Goal: Task Accomplishment & Management: Manage account settings

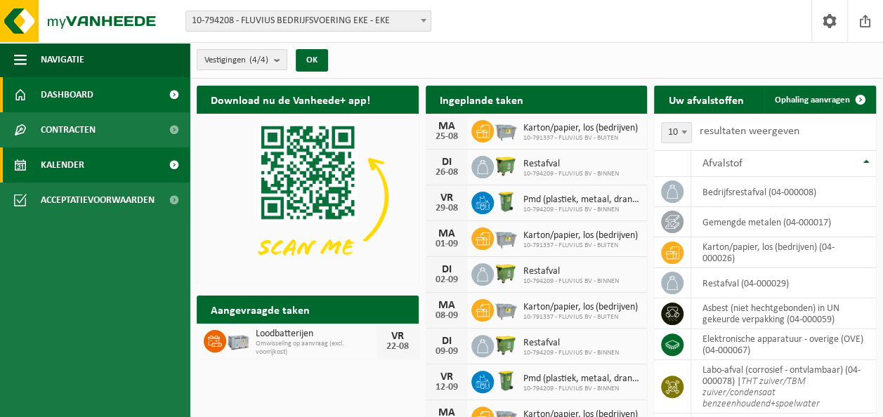
click at [27, 160] on link "Kalender" at bounding box center [95, 165] width 190 height 35
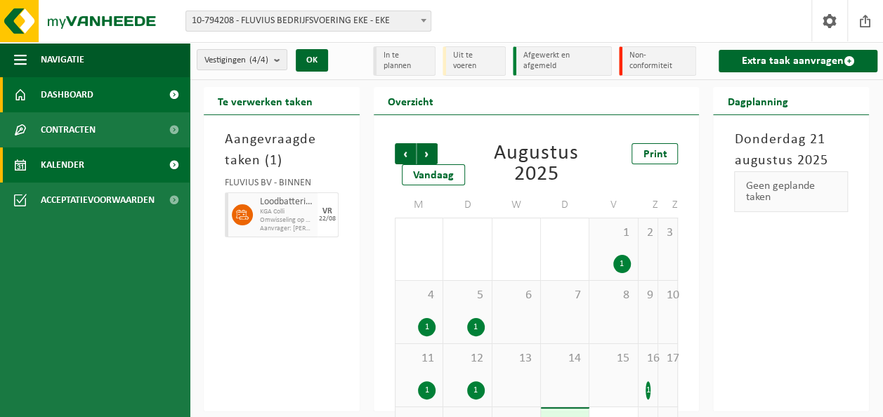
click at [41, 93] on span "Dashboard" at bounding box center [67, 94] width 53 height 35
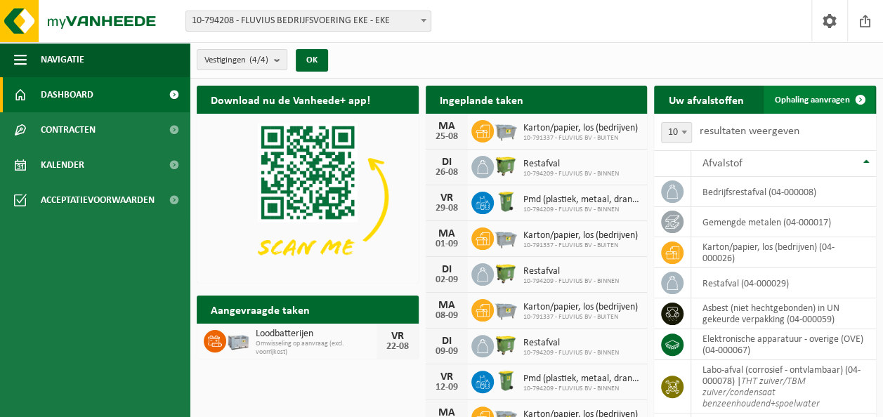
click at [815, 97] on span "Ophaling aanvragen" at bounding box center [812, 100] width 75 height 9
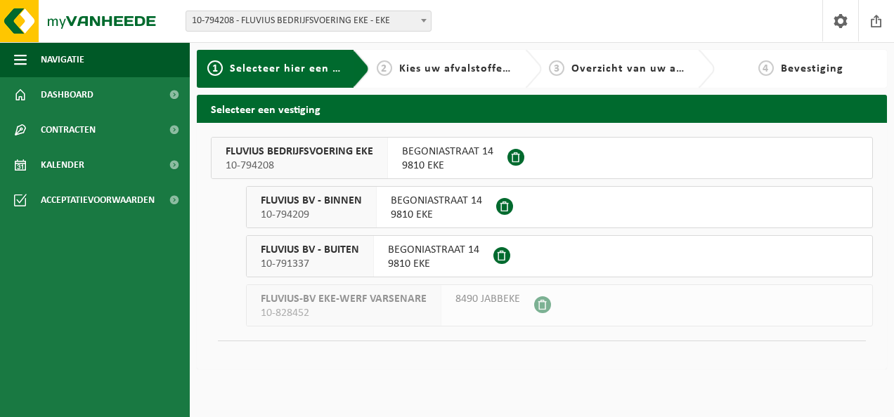
click at [430, 252] on span "BEGONIASTRAAT 14" at bounding box center [433, 250] width 91 height 14
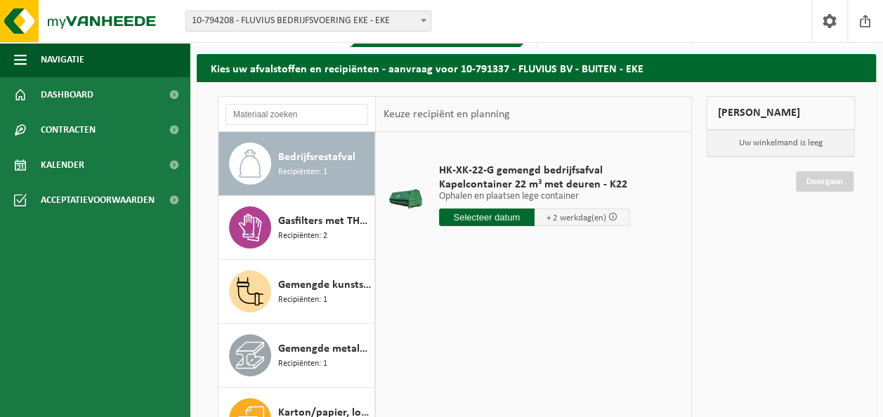
scroll to position [70, 0]
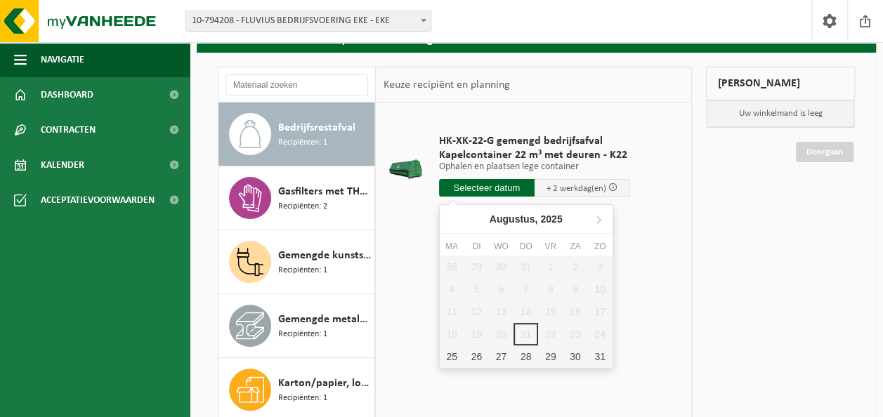
click at [506, 190] on input "text" at bounding box center [487, 188] width 96 height 18
click at [450, 360] on div "25" at bounding box center [452, 357] width 25 height 22
type input "Van 2025-08-25"
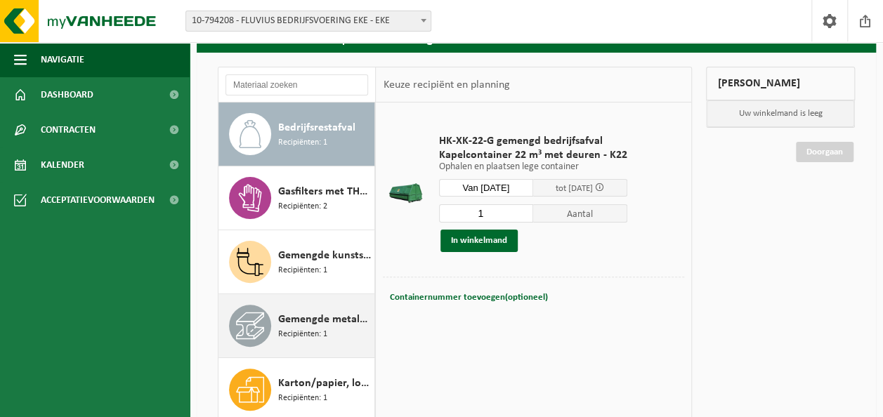
click at [323, 320] on span "Gemengde metalen" at bounding box center [324, 319] width 93 height 17
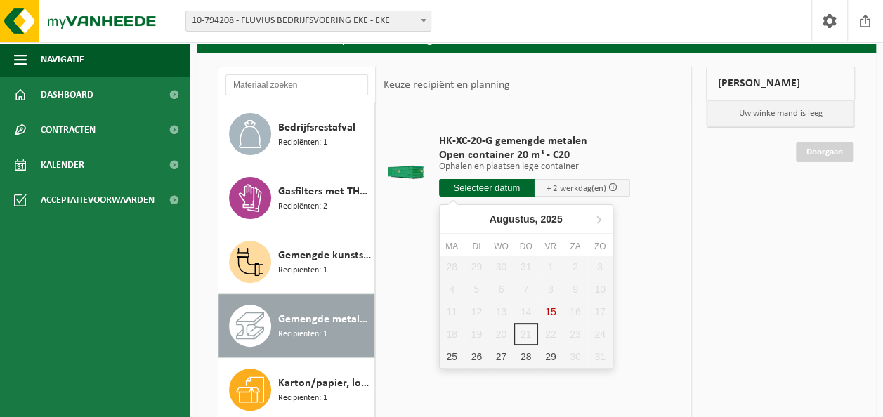
click at [497, 186] on input "text" at bounding box center [487, 188] width 96 height 18
click at [454, 356] on div "25" at bounding box center [452, 357] width 25 height 22
type input "Van 2025-08-25"
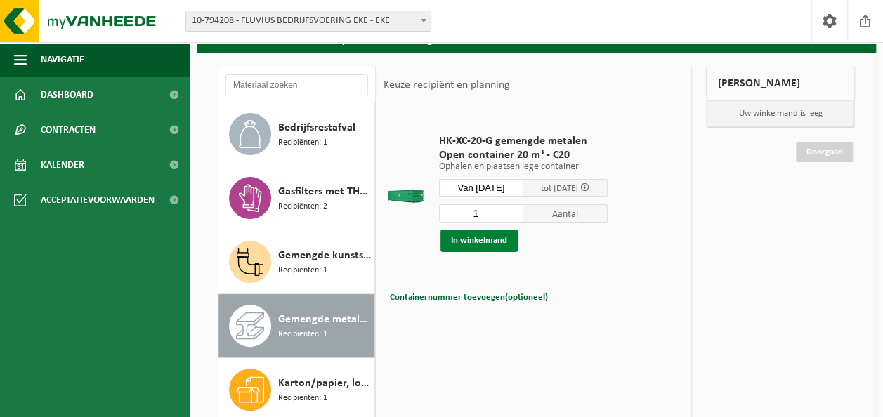
click at [502, 242] on button "In winkelmand" at bounding box center [479, 241] width 77 height 22
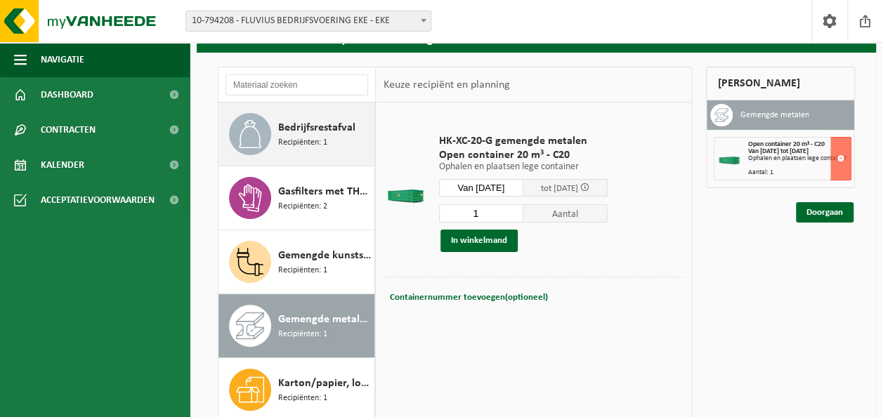
click at [327, 138] on div "Bedrijfsrestafval Recipiënten: 1" at bounding box center [324, 134] width 93 height 42
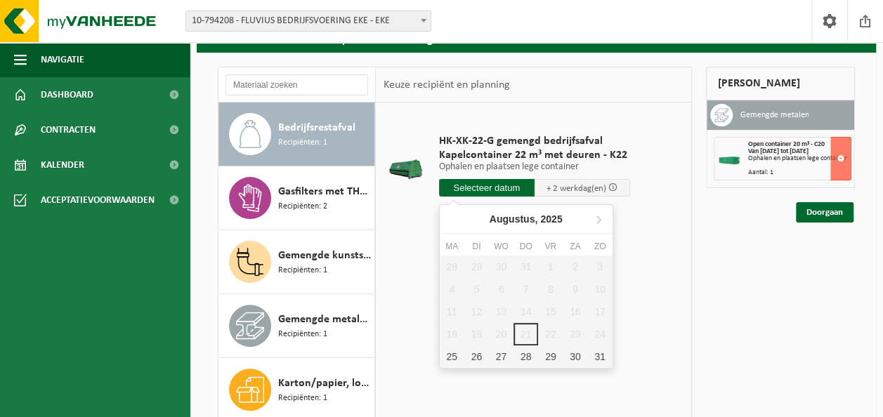
click at [472, 187] on input "text" at bounding box center [487, 188] width 96 height 18
click at [444, 356] on div "25" at bounding box center [452, 357] width 25 height 22
type input "Van 2025-08-25"
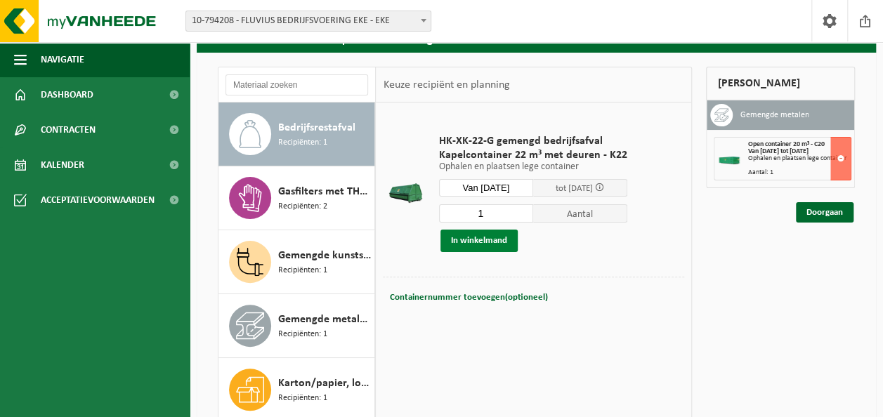
click at [495, 243] on button "In winkelmand" at bounding box center [479, 241] width 77 height 22
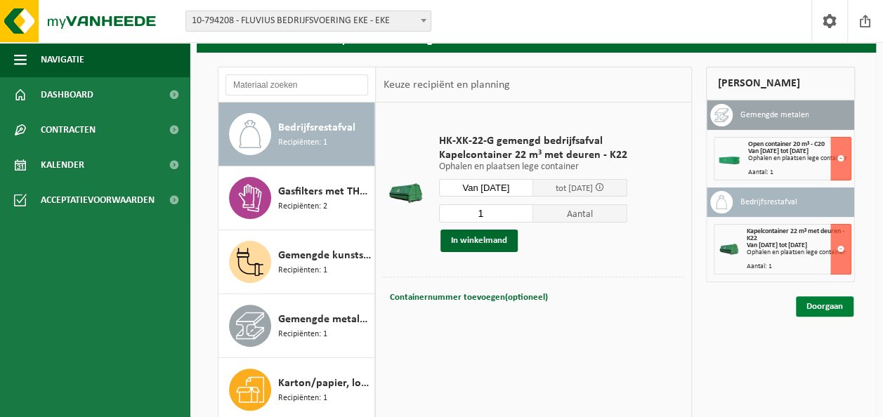
click at [810, 303] on link "Doorgaan" at bounding box center [825, 307] width 58 height 20
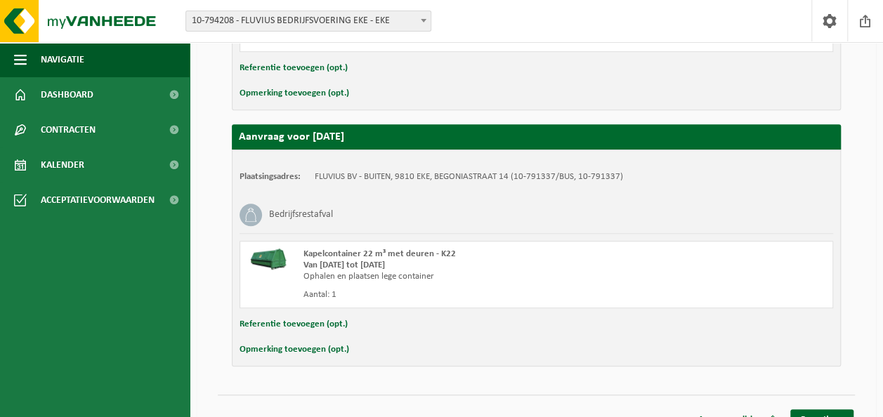
scroll to position [439, 0]
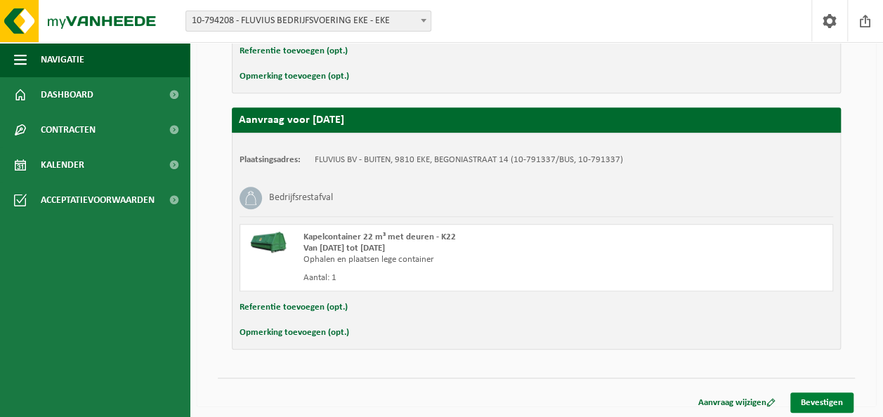
click at [824, 399] on link "Bevestigen" at bounding box center [822, 403] width 63 height 20
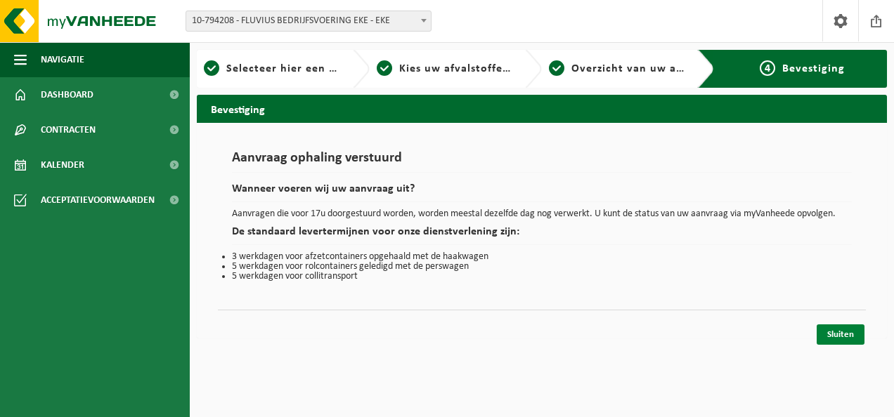
click at [838, 340] on link "Sluiten" at bounding box center [841, 335] width 48 height 20
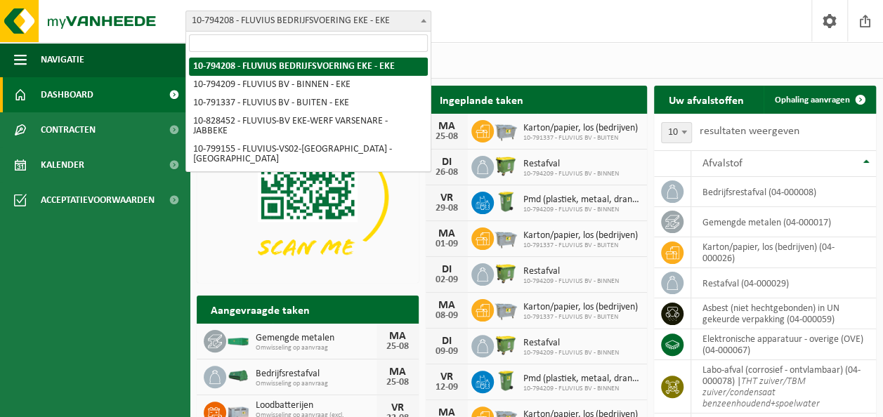
click at [427, 17] on span at bounding box center [424, 20] width 14 height 18
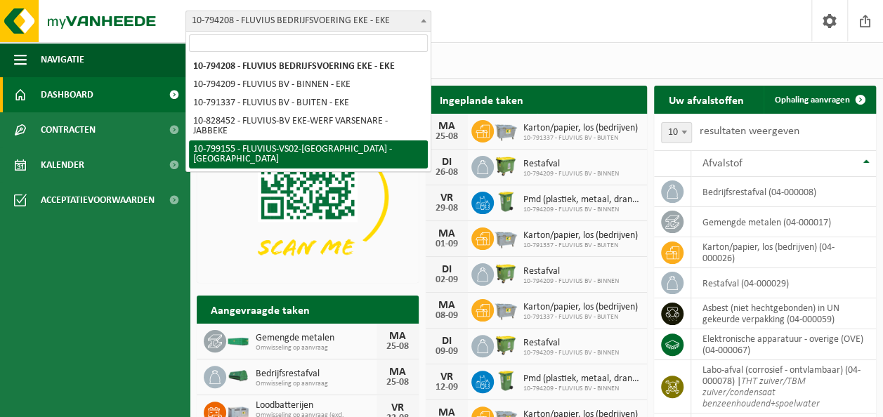
select select "33193"
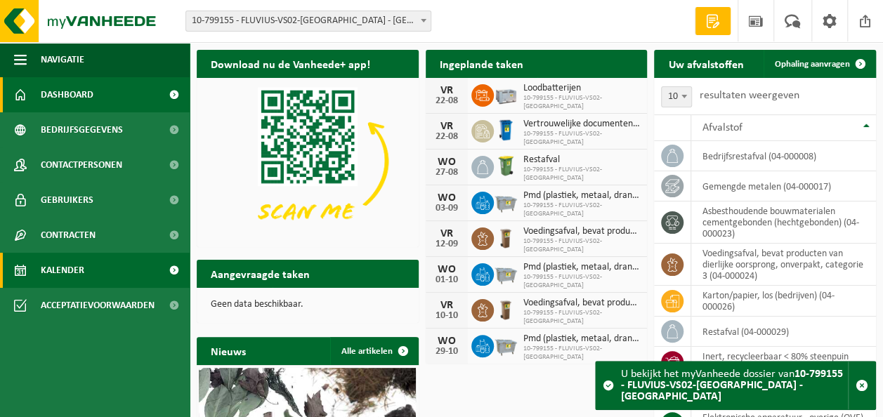
click at [73, 271] on span "Kalender" at bounding box center [63, 270] width 44 height 35
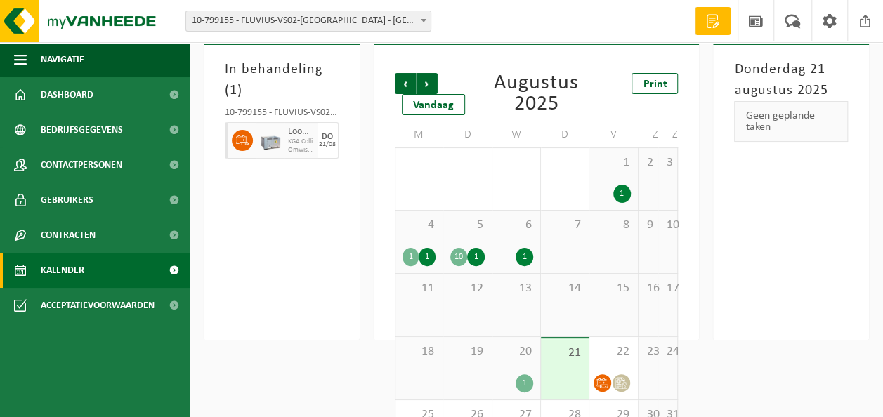
scroll to position [130, 0]
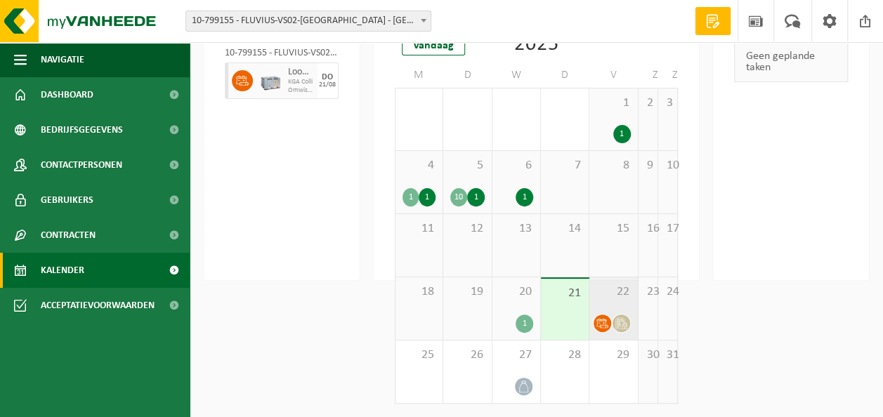
click at [606, 308] on div "22" at bounding box center [614, 309] width 48 height 63
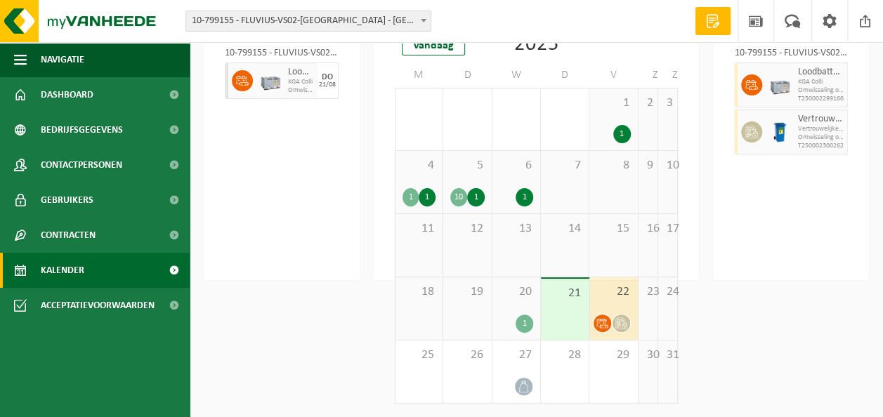
click at [805, 89] on span "Omwisseling op aanvraag (excl. voorrijkost)" at bounding box center [821, 90] width 46 height 8
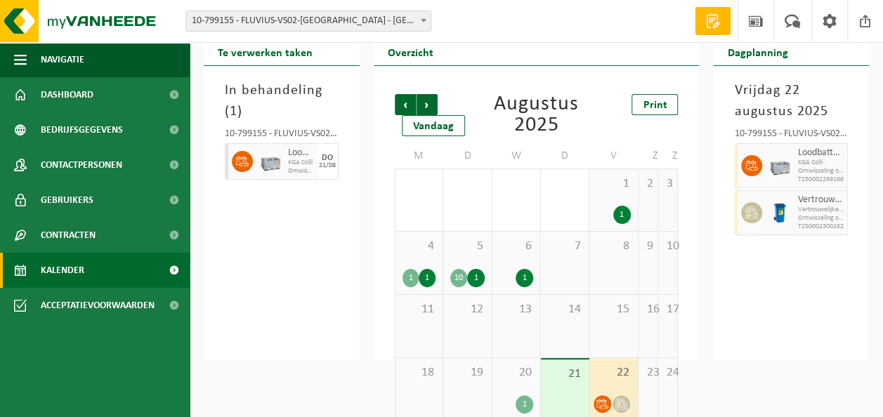
scroll to position [0, 0]
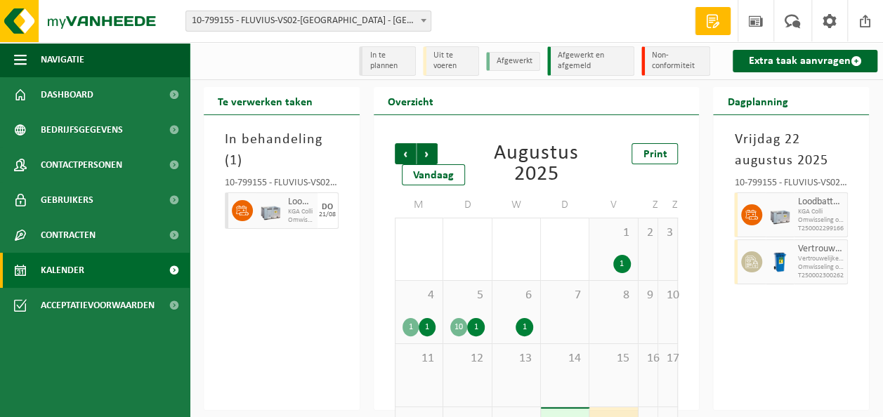
click at [268, 207] on img at bounding box center [270, 210] width 21 height 21
